Goal: Transaction & Acquisition: Purchase product/service

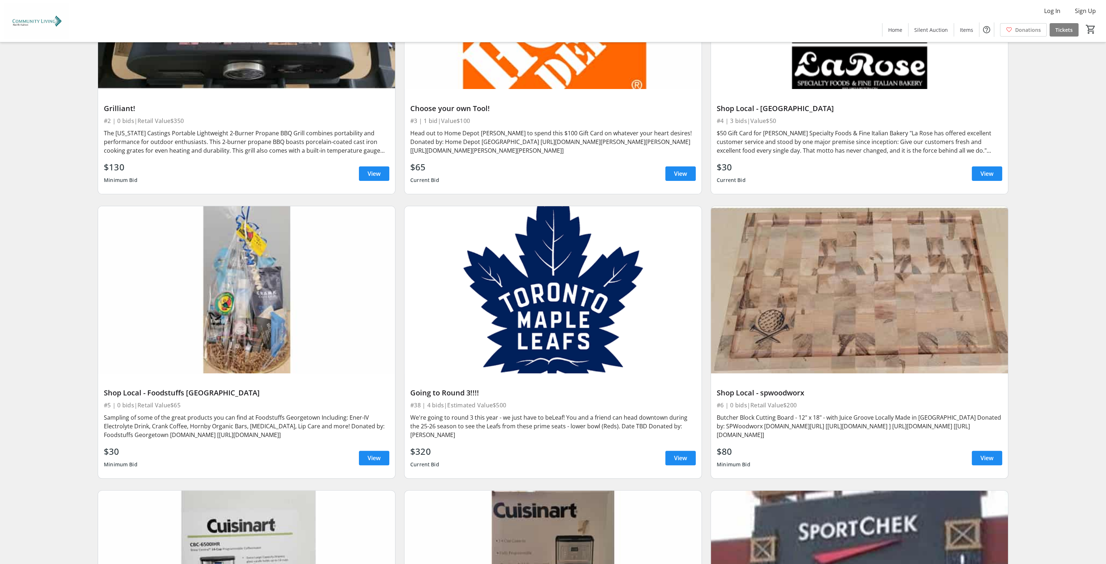
scroll to position [506, 0]
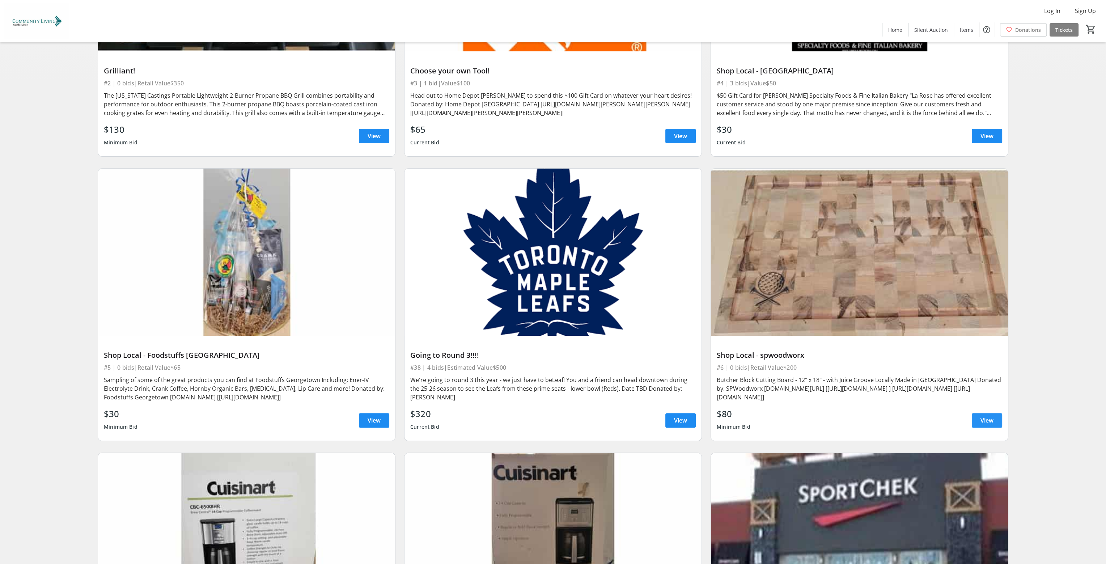
click at [979, 419] on span at bounding box center [986, 420] width 30 height 17
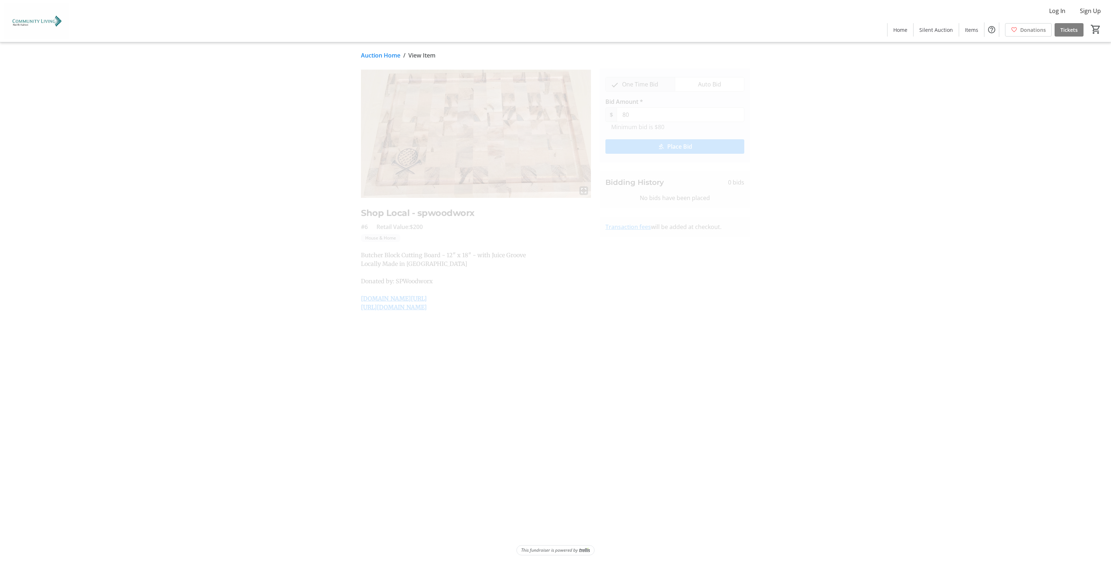
click at [684, 142] on span "Place Bid" at bounding box center [679, 146] width 25 height 9
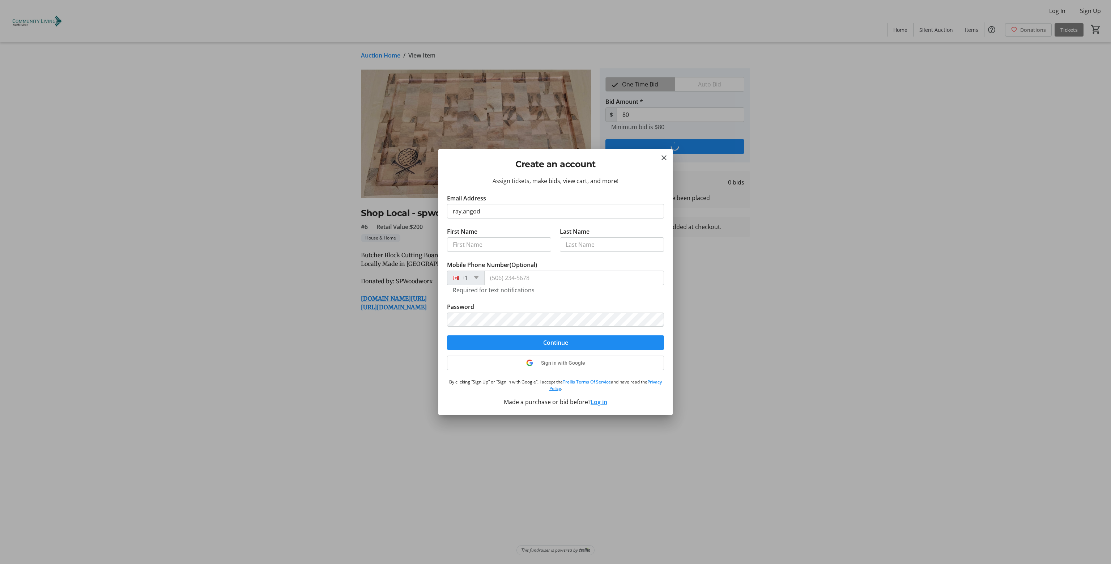
type input "ray.angod@emkal.ca"
click at [474, 242] on input "First Name" at bounding box center [499, 244] width 104 height 14
type input "Ray"
click at [600, 243] on input "Last Name" at bounding box center [612, 244] width 104 height 14
type input "Angod"
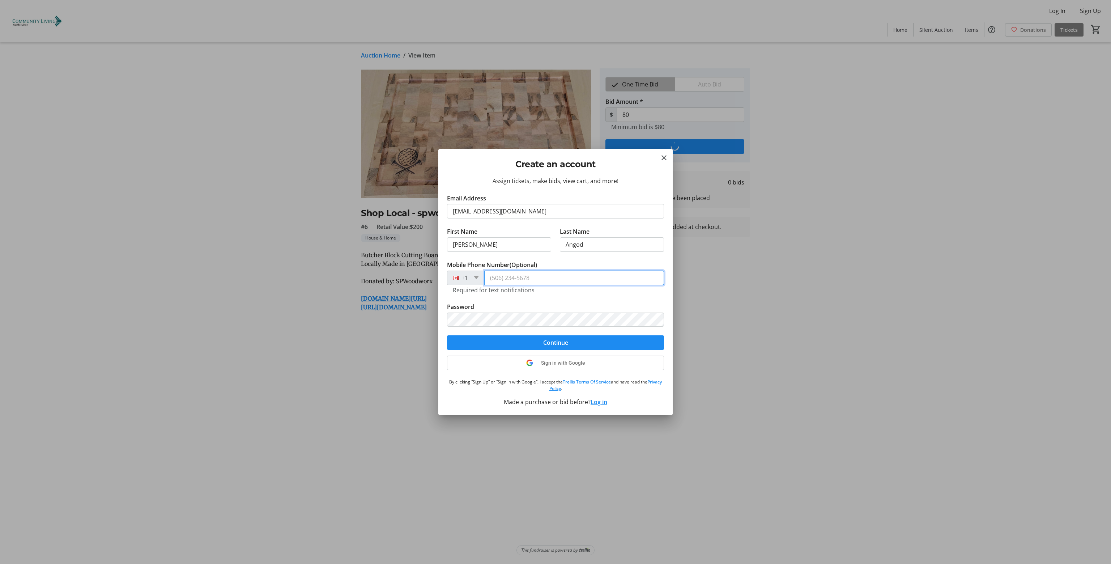
click at [516, 273] on input "Mobile Phone Number (Optional)" at bounding box center [574, 278] width 180 height 14
type input "(416) 858-0998"
click at [512, 299] on form "Email Address ray.angod@emkal.ca First Name Ray Last Name Angod Mobile Phone Nu…" at bounding box center [555, 272] width 217 height 156
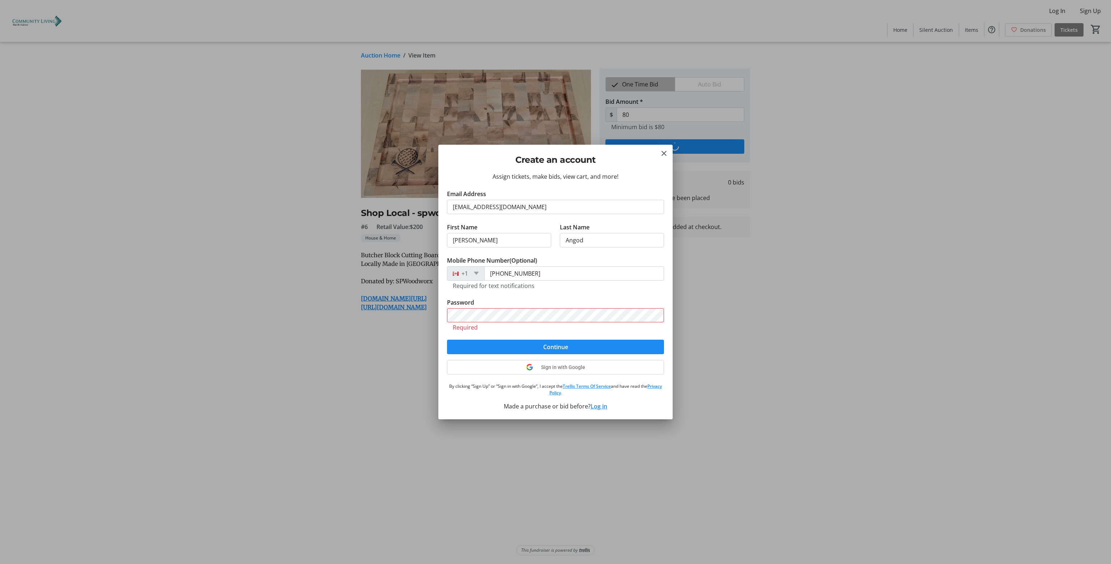
click at [589, 159] on h2 "Create an account" at bounding box center [555, 159] width 217 height 13
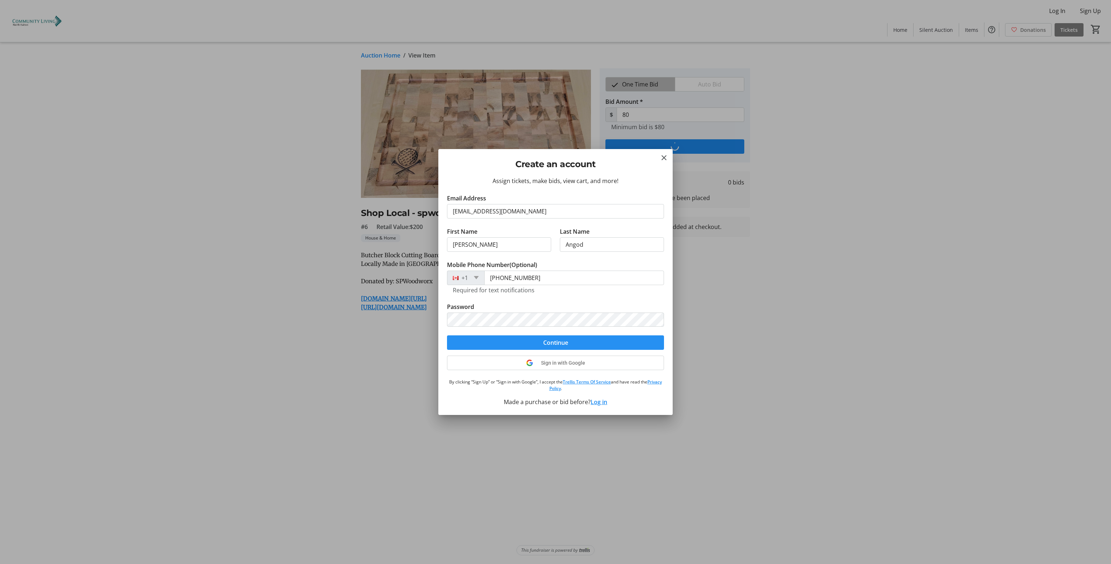
click at [532, 337] on span "submit" at bounding box center [555, 342] width 217 height 17
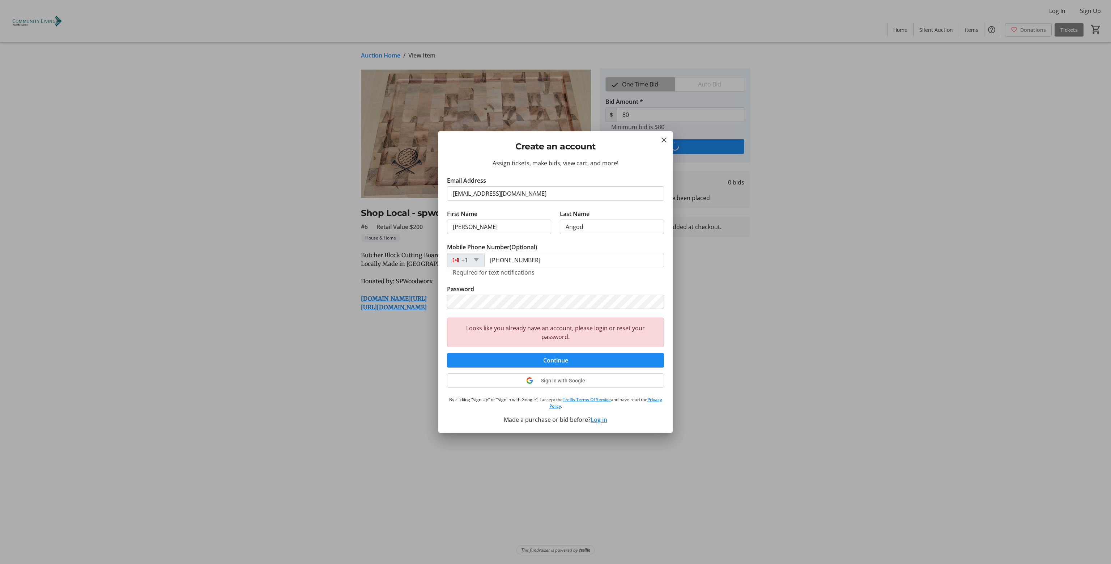
click at [601, 422] on button "Log in" at bounding box center [599, 419] width 17 height 9
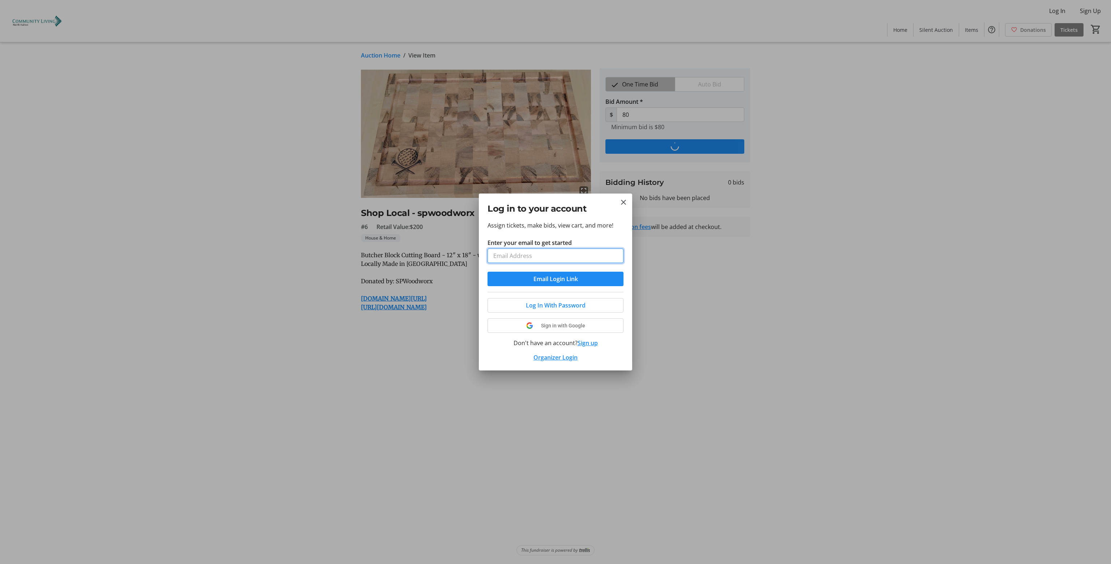
click at [528, 258] on input "Enter your email to get started" at bounding box center [556, 255] width 136 height 14
type input "ray.angod@emkal.ca"
click at [517, 277] on span "submit" at bounding box center [556, 278] width 136 height 17
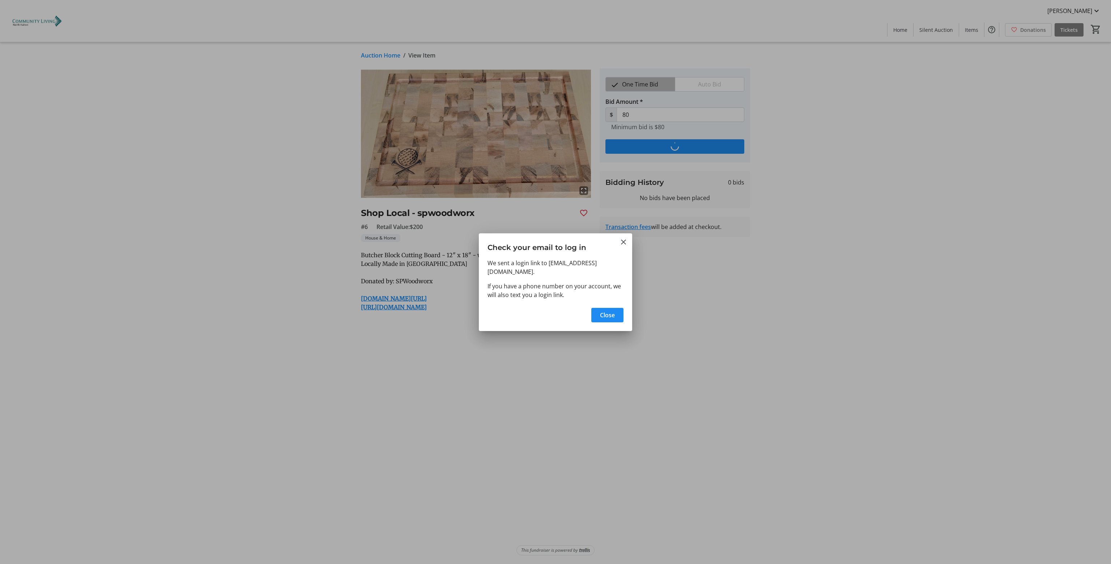
type input "100"
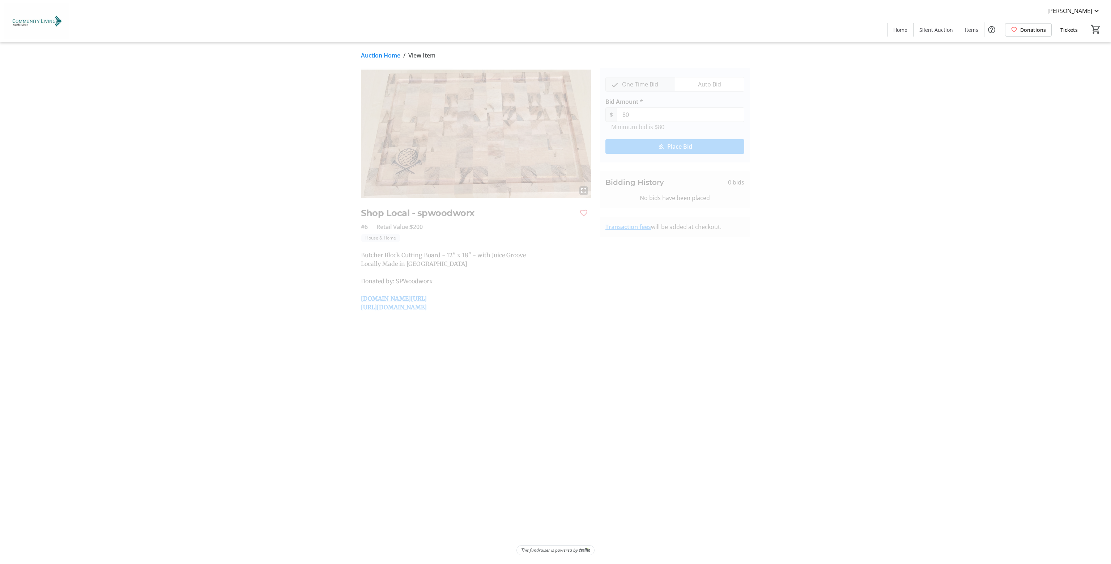
click at [635, 144] on span "submit" at bounding box center [674, 146] width 139 height 17
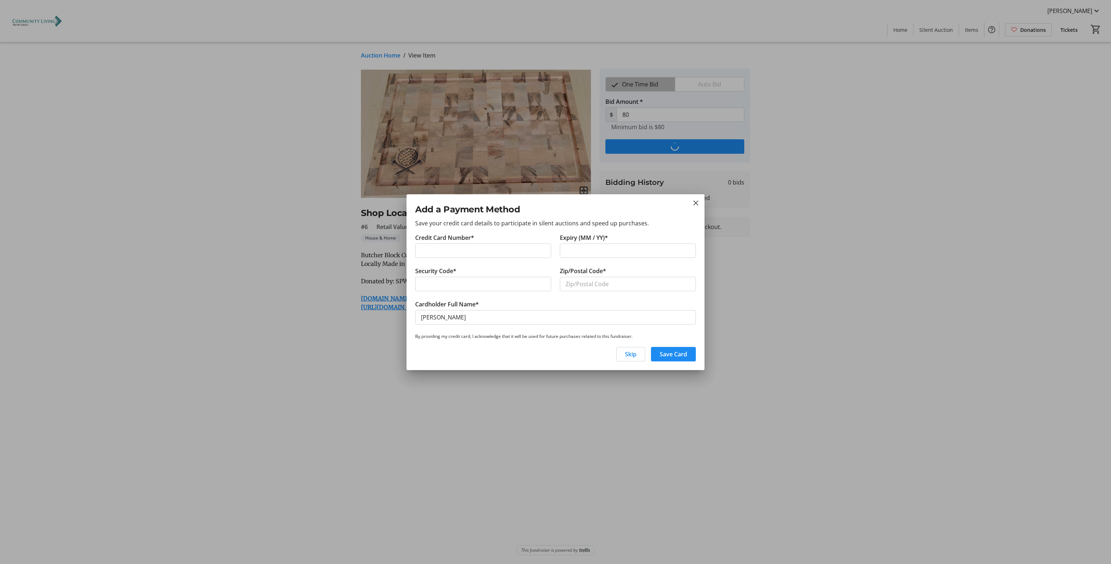
click at [492, 288] on iframe at bounding box center [483, 284] width 124 height 9
click at [594, 280] on input "Zip/Postal Code*" at bounding box center [628, 284] width 136 height 14
type input "N2R1L3"
click at [429, 315] on input "[PERSON_NAME]" at bounding box center [555, 317] width 281 height 14
type input "[PERSON_NAME]"
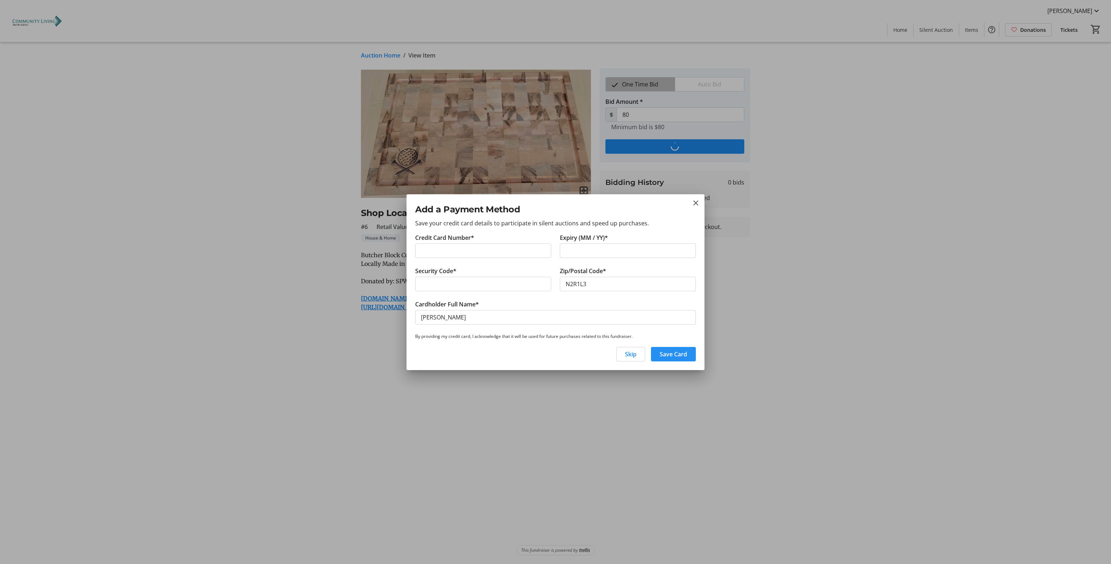
click at [665, 356] on span "Save Card" at bounding box center [673, 354] width 27 height 9
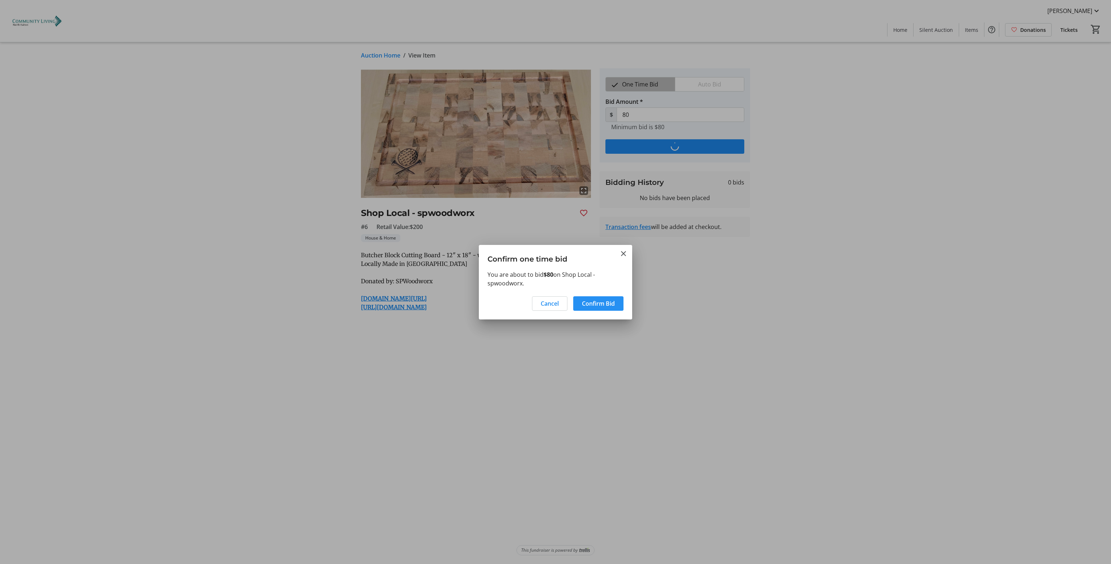
click at [610, 299] on span "Confirm Bid" at bounding box center [598, 303] width 33 height 9
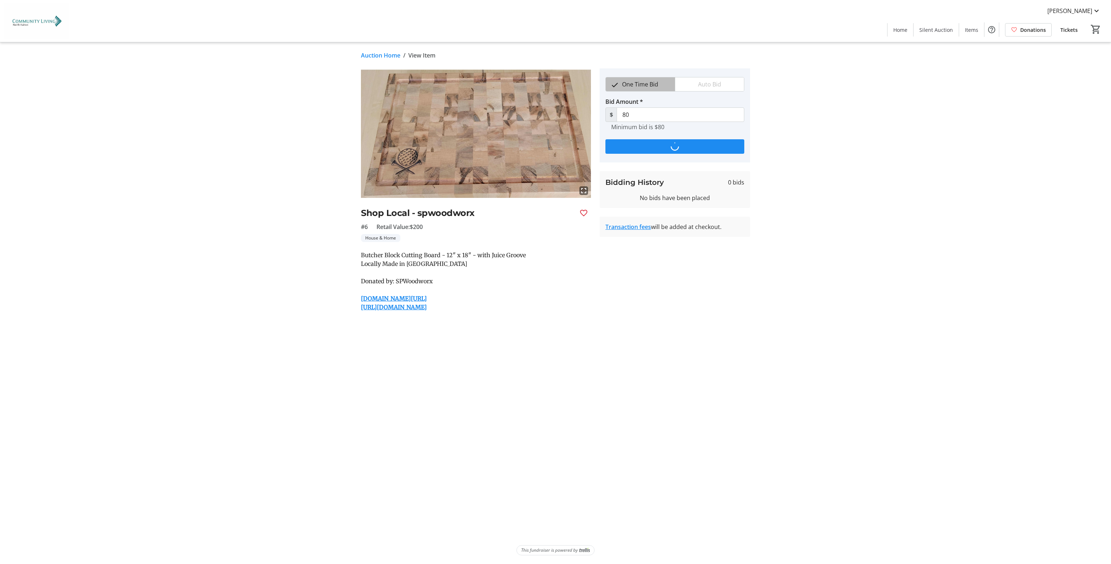
type input "100"
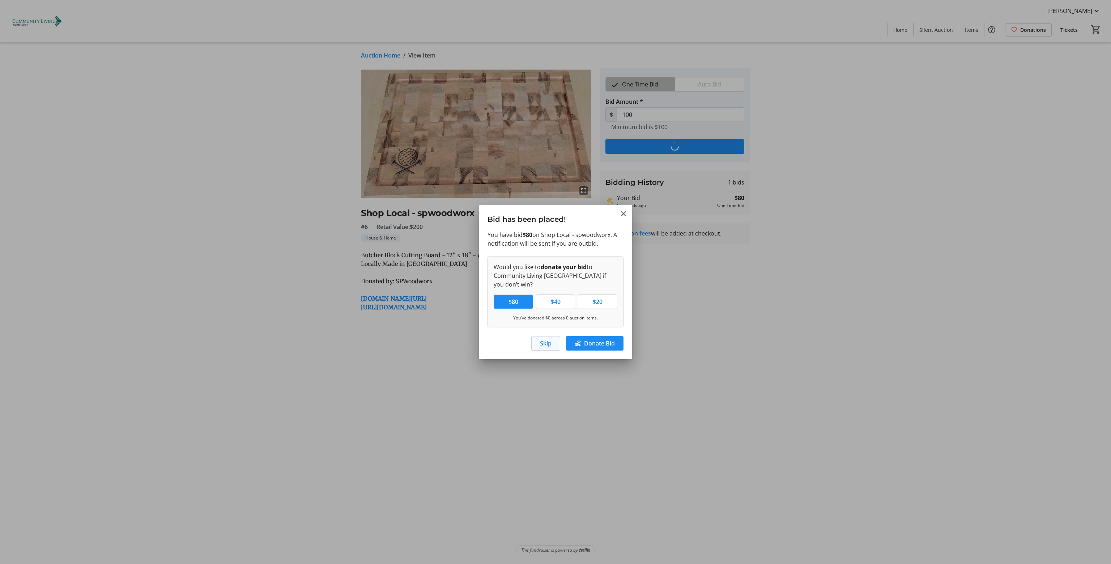
click at [537, 340] on span "button" at bounding box center [546, 343] width 28 height 17
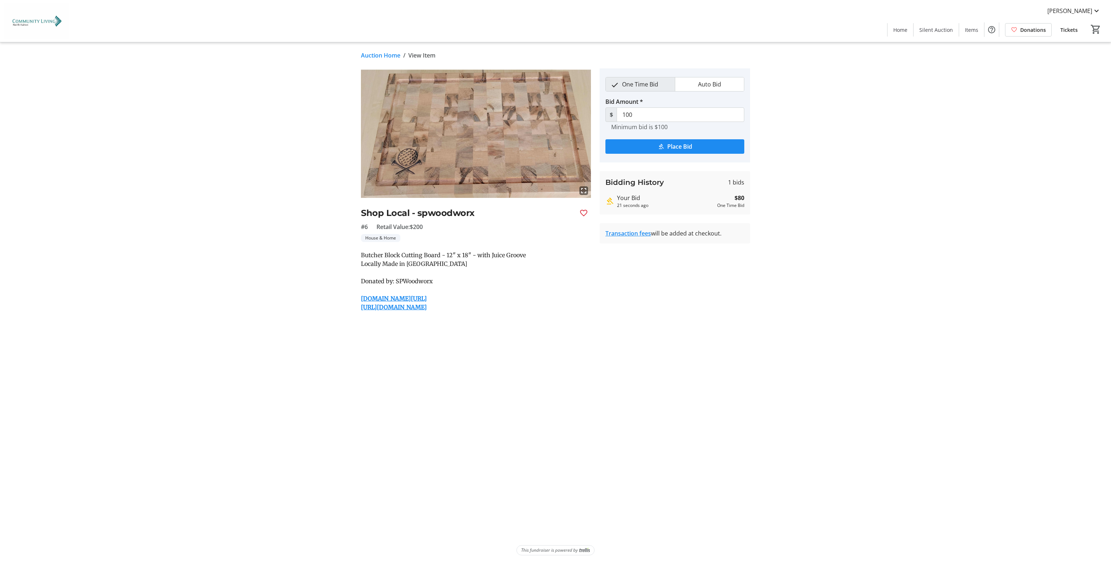
click at [372, 55] on link "Auction Home" at bounding box center [380, 55] width 39 height 9
